Goal: Information Seeking & Learning: Learn about a topic

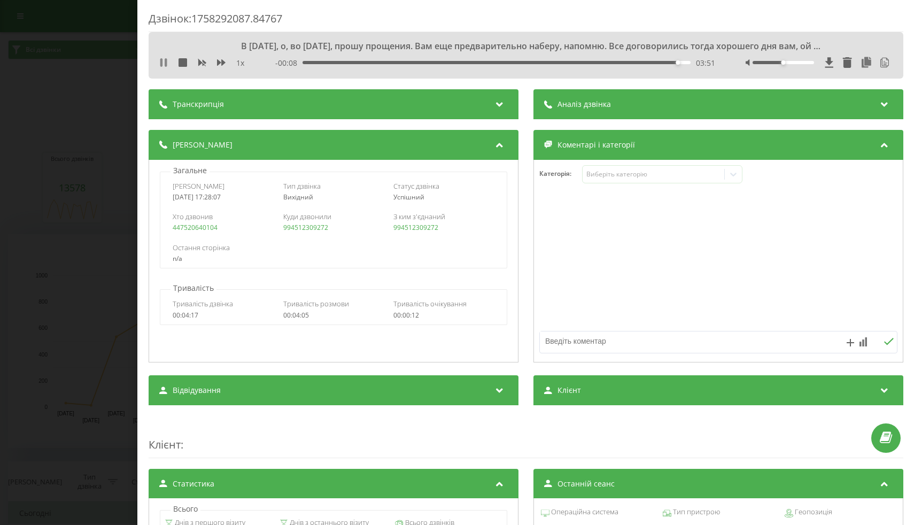
click at [160, 63] on icon at bounding box center [161, 62] width 2 height 9
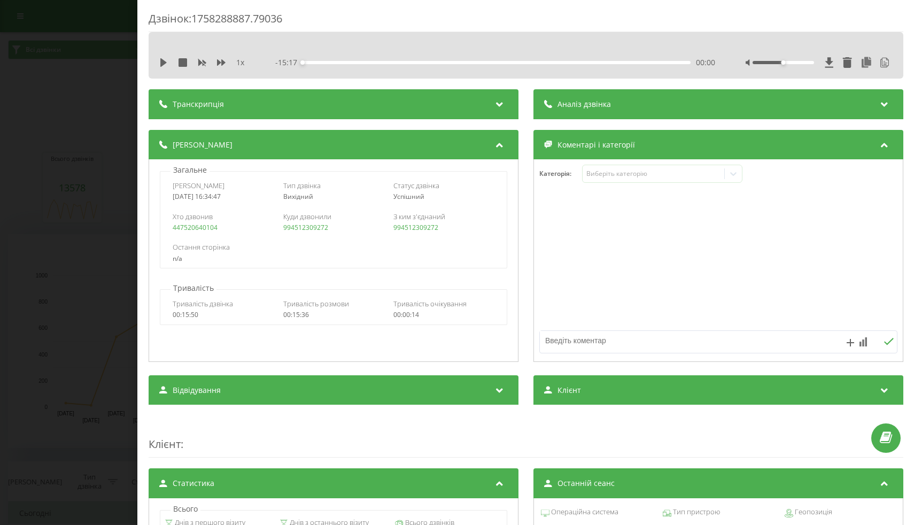
click at [174, 60] on div "1 x" at bounding box center [207, 62] width 96 height 11
click at [164, 60] on icon at bounding box center [163, 62] width 9 height 9
click at [797, 60] on div at bounding box center [819, 62] width 147 height 11
click at [797, 64] on div at bounding box center [819, 62] width 147 height 11
click at [801, 63] on div at bounding box center [782, 62] width 61 height 3
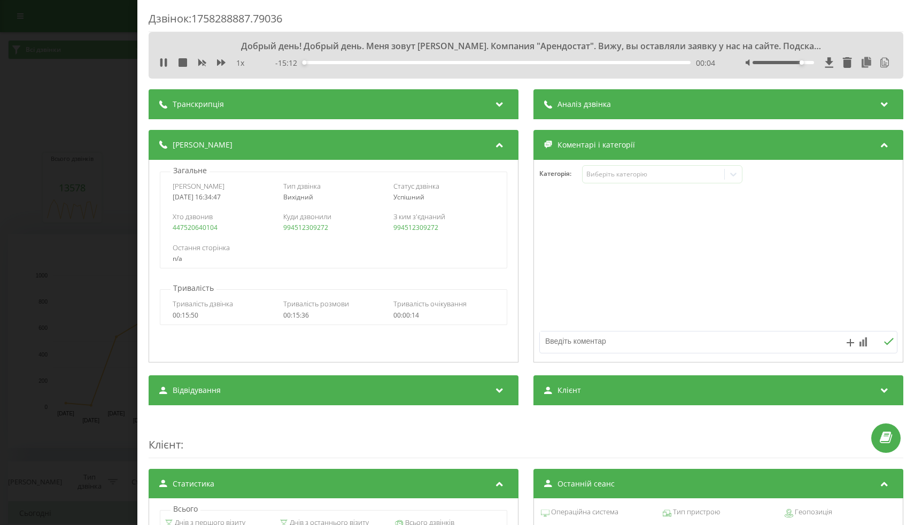
scroll to position [25, 0]
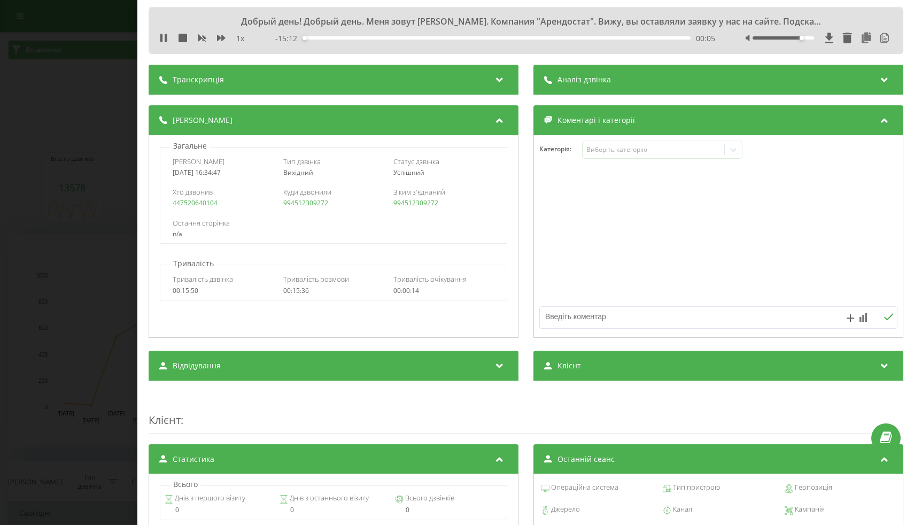
click at [459, 371] on div "Відвідування" at bounding box center [334, 366] width 370 height 30
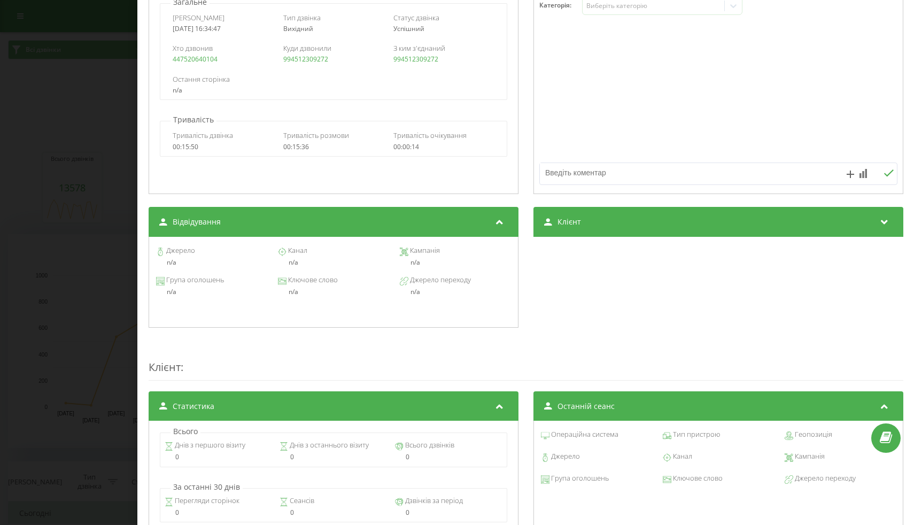
scroll to position [0, 0]
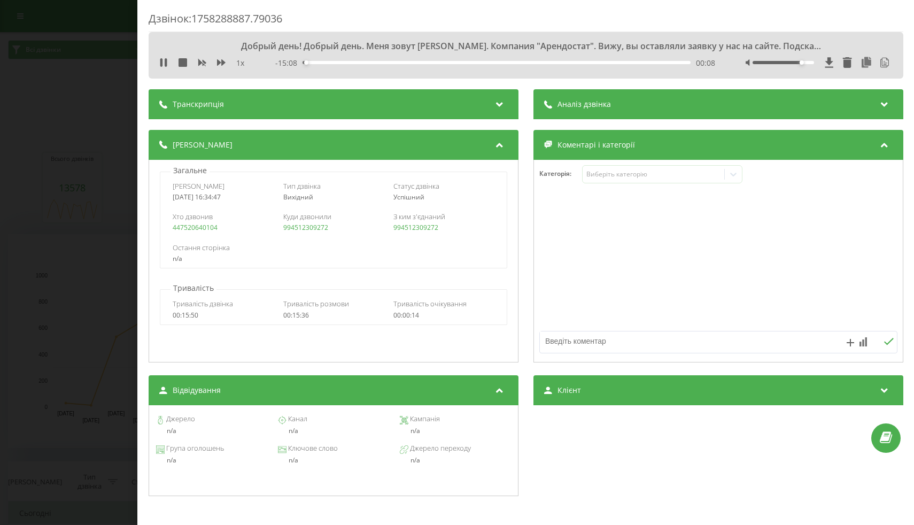
click at [239, 63] on span "1 x" at bounding box center [240, 63] width 8 height 11
click at [247, 62] on div "1 x" at bounding box center [207, 63] width 96 height 11
click at [829, 66] on icon at bounding box center [829, 62] width 9 height 11
click at [162, 69] on div "1 x - 07:40 07:36 07:36" at bounding box center [526, 63] width 739 height 16
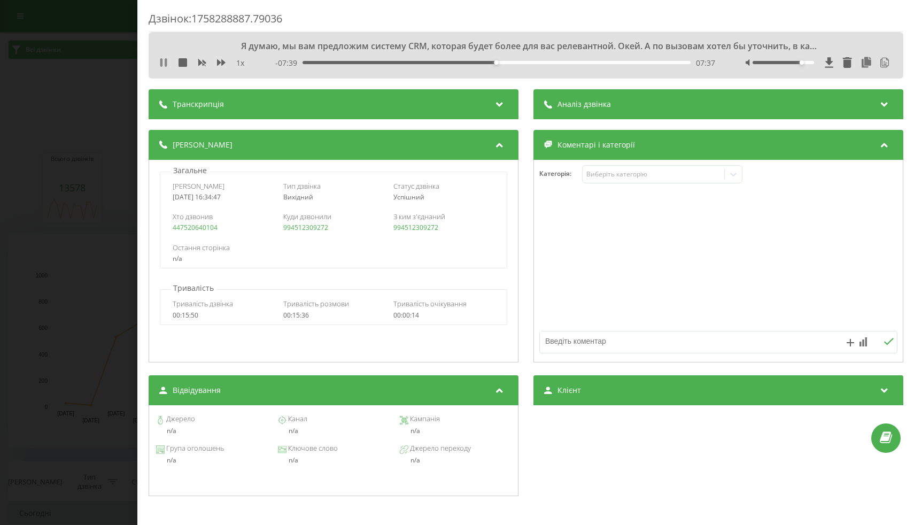
click at [164, 63] on icon at bounding box center [163, 62] width 9 height 9
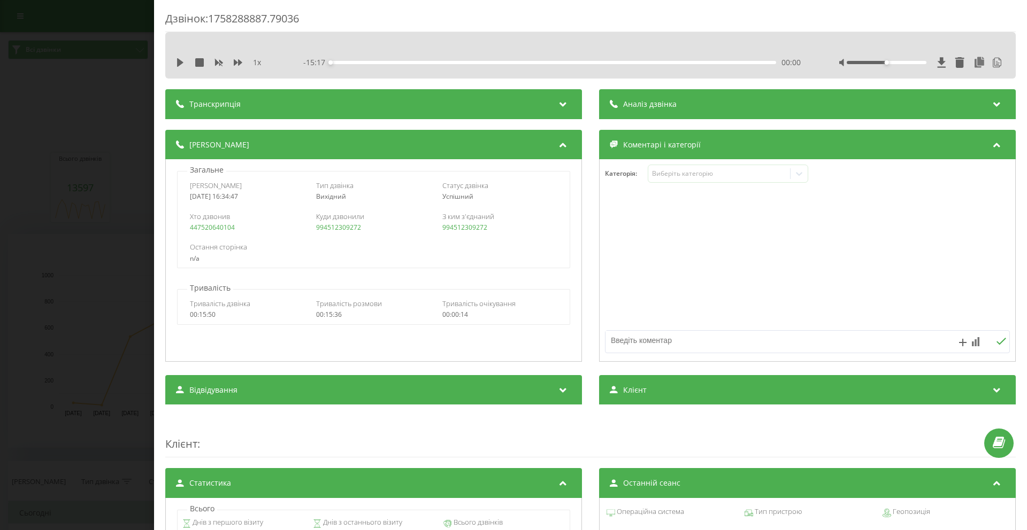
click at [336, 117] on div "Транскрипція" at bounding box center [373, 104] width 417 height 30
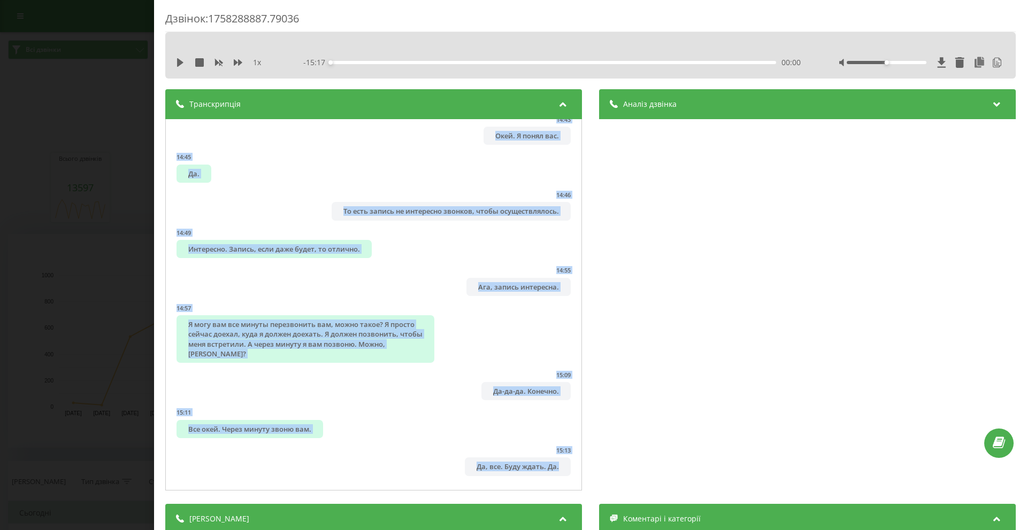
scroll to position [4457, 0]
drag, startPoint x: 174, startPoint y: 134, endPoint x: 427, endPoint y: 491, distance: 437.8
click at [427, 491] on div "Транскрипція 00:03 Алло! 00:03 Добрый день! Добрый день. Меня зовут Сергей. Ком…" at bounding box center [373, 291] width 417 height 404
copy ul "00:03 Алло! 00:03 Добрый день! Добрый день. Меня зовут Сергей. Компания "Арендо…"
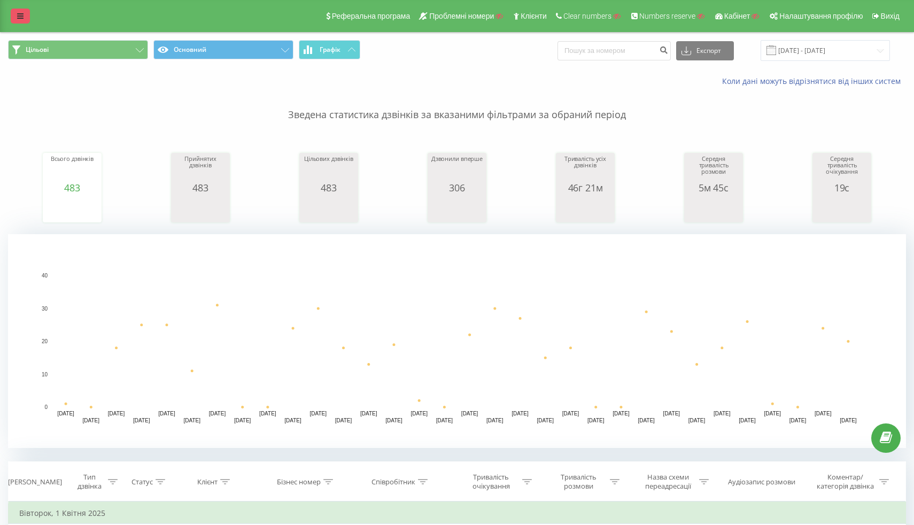
click at [22, 21] on link at bounding box center [20, 16] width 19 height 15
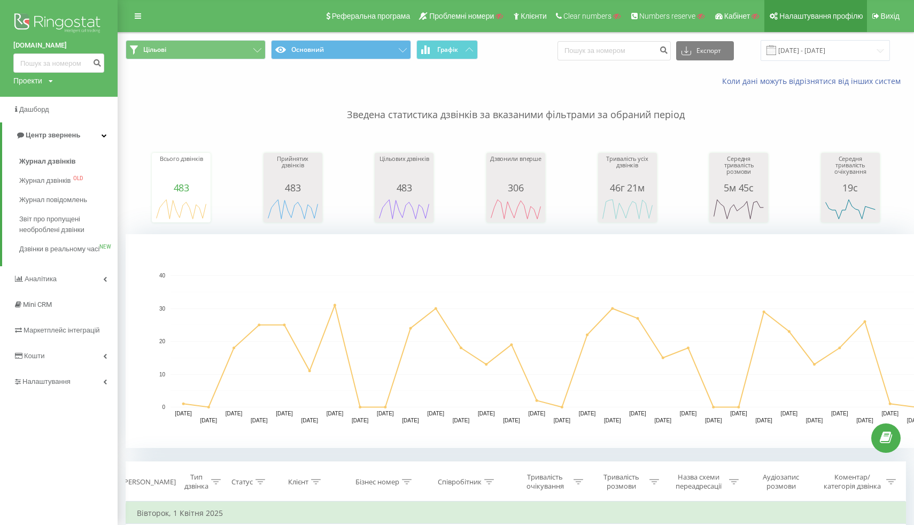
click at [828, 19] on span "Налаштування профілю" at bounding box center [821, 16] width 83 height 9
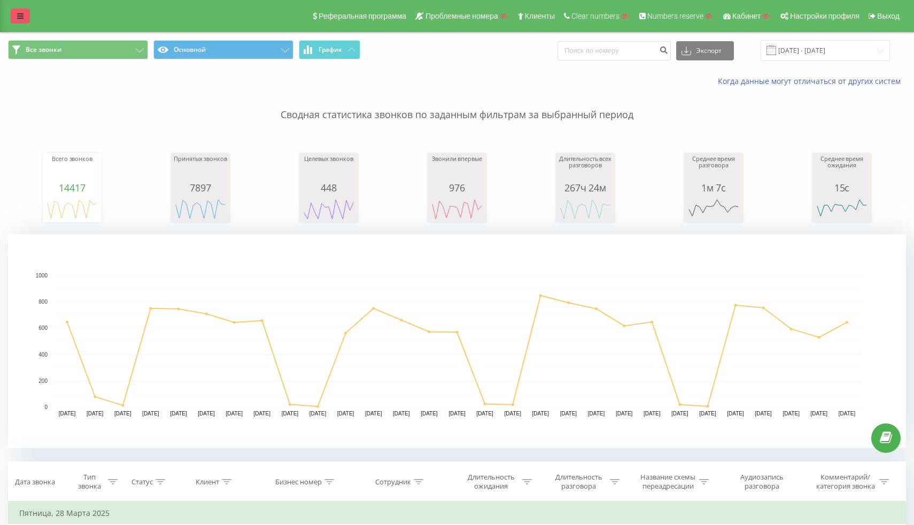
click at [24, 16] on link at bounding box center [20, 16] width 19 height 15
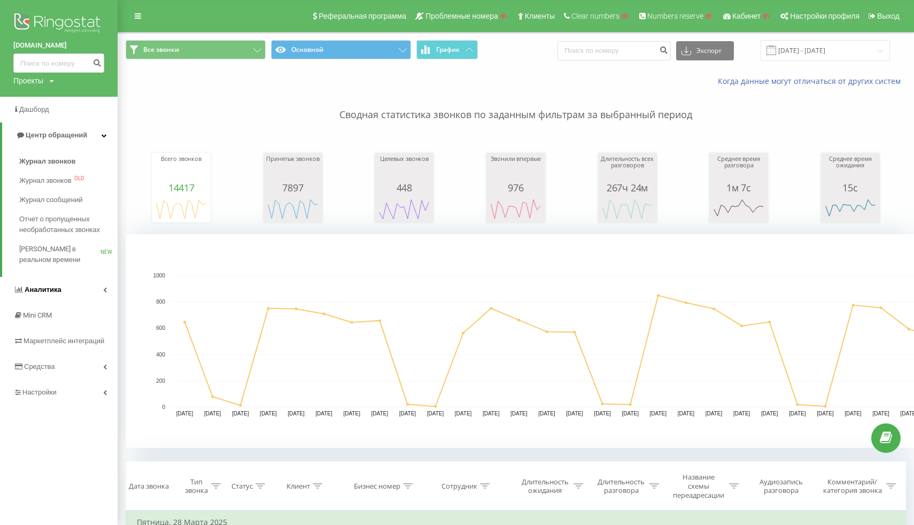
click at [45, 297] on link "Аналитика" at bounding box center [59, 290] width 118 height 26
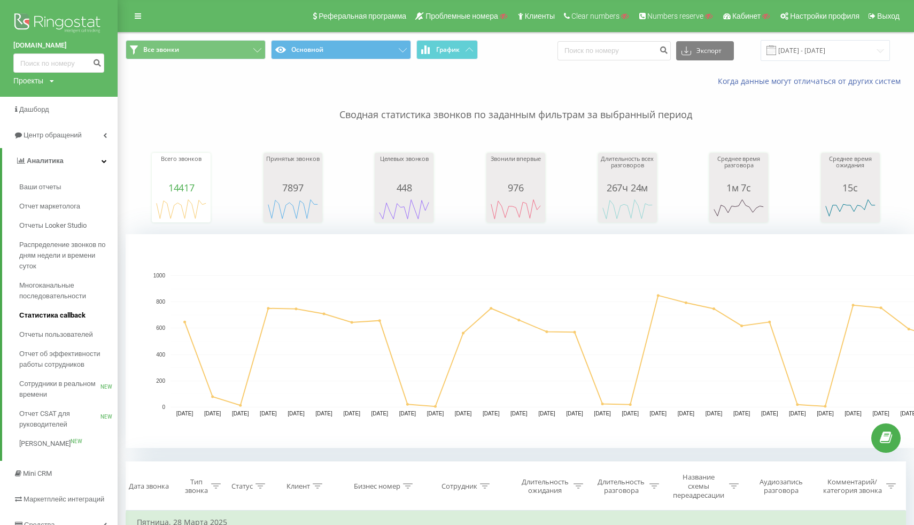
click at [47, 317] on span "Статистика callback" at bounding box center [52, 315] width 66 height 11
